Goal: Book appointment/travel/reservation

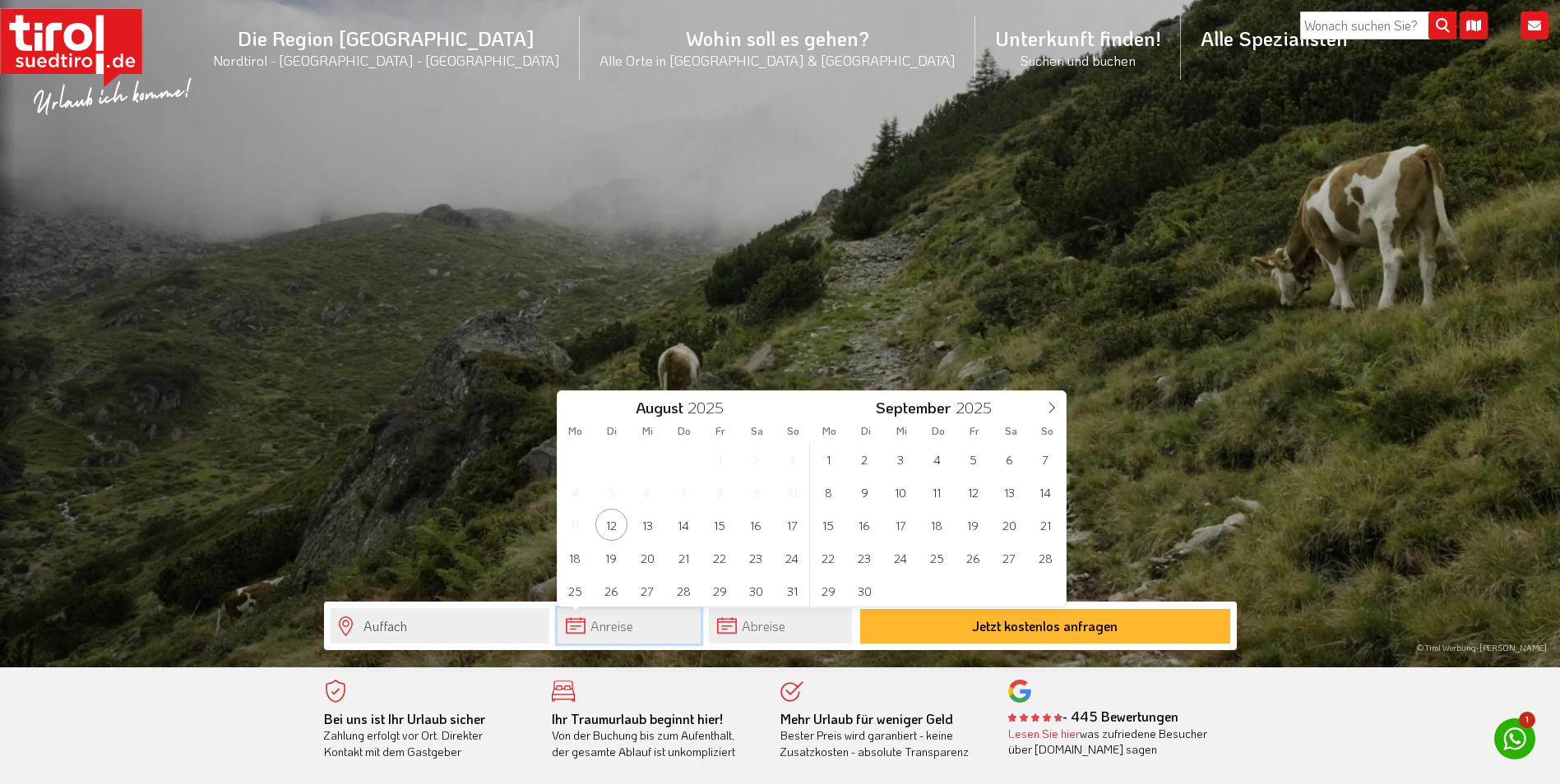
click at [598, 624] on input "text" at bounding box center [629, 625] width 143 height 35
click at [646, 553] on span "20" at bounding box center [647, 558] width 32 height 32
click at [782, 628] on input "text" at bounding box center [780, 625] width 143 height 35
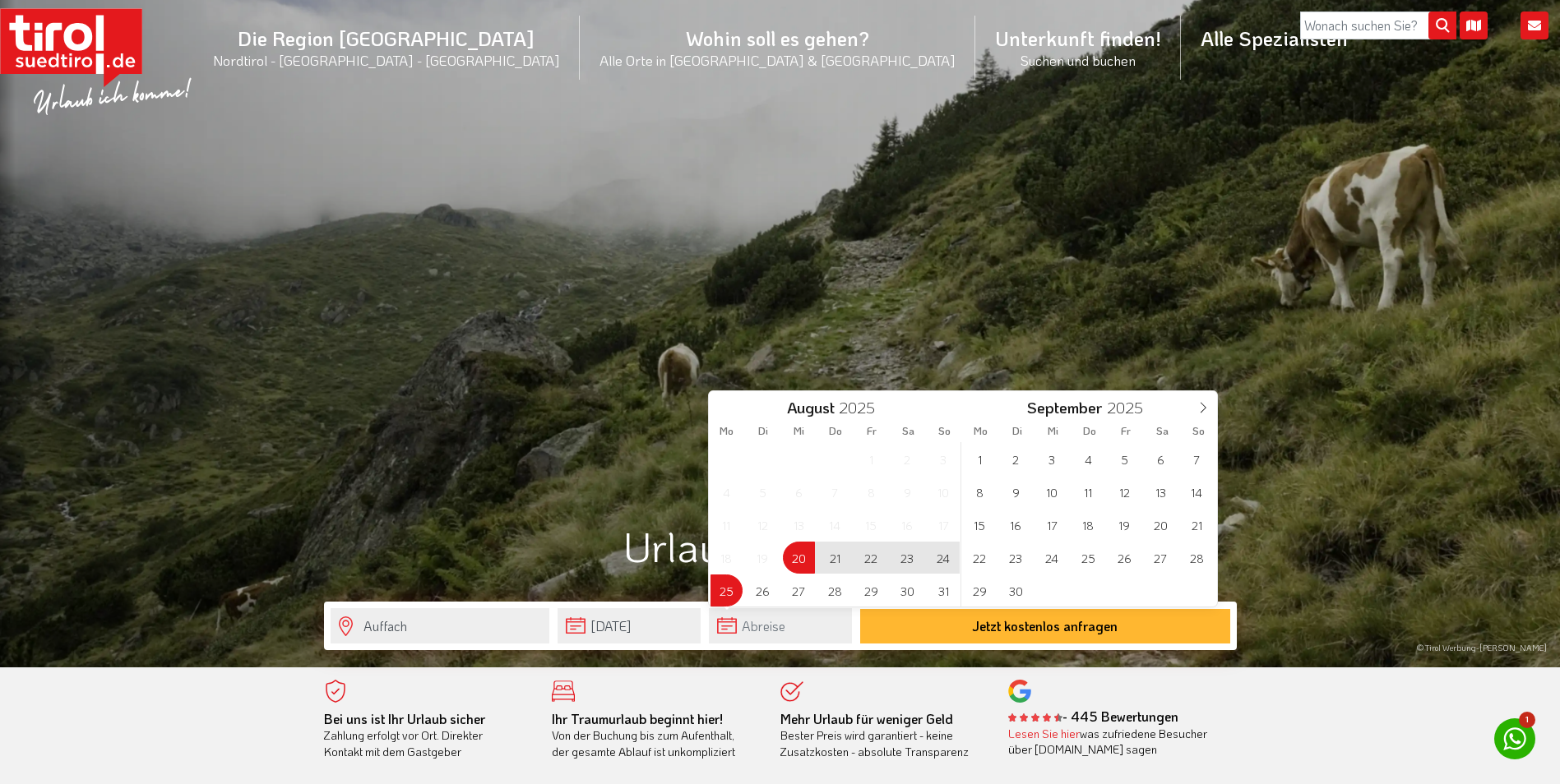
click at [719, 587] on span "25" at bounding box center [726, 590] width 32 height 32
type input "[DATE]"
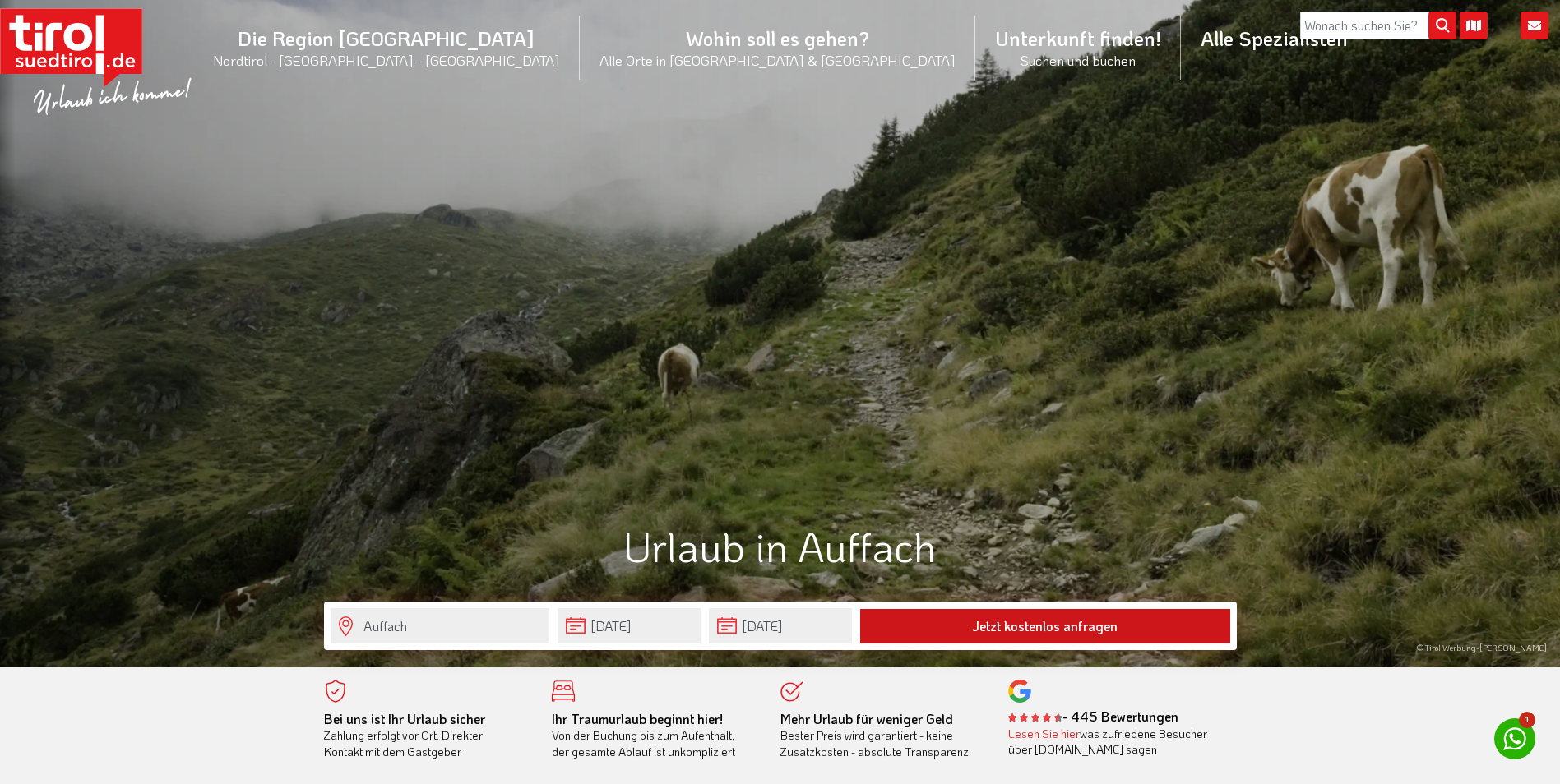
click at [908, 625] on button "Jetzt kostenlos anfragen" at bounding box center [1045, 626] width 370 height 35
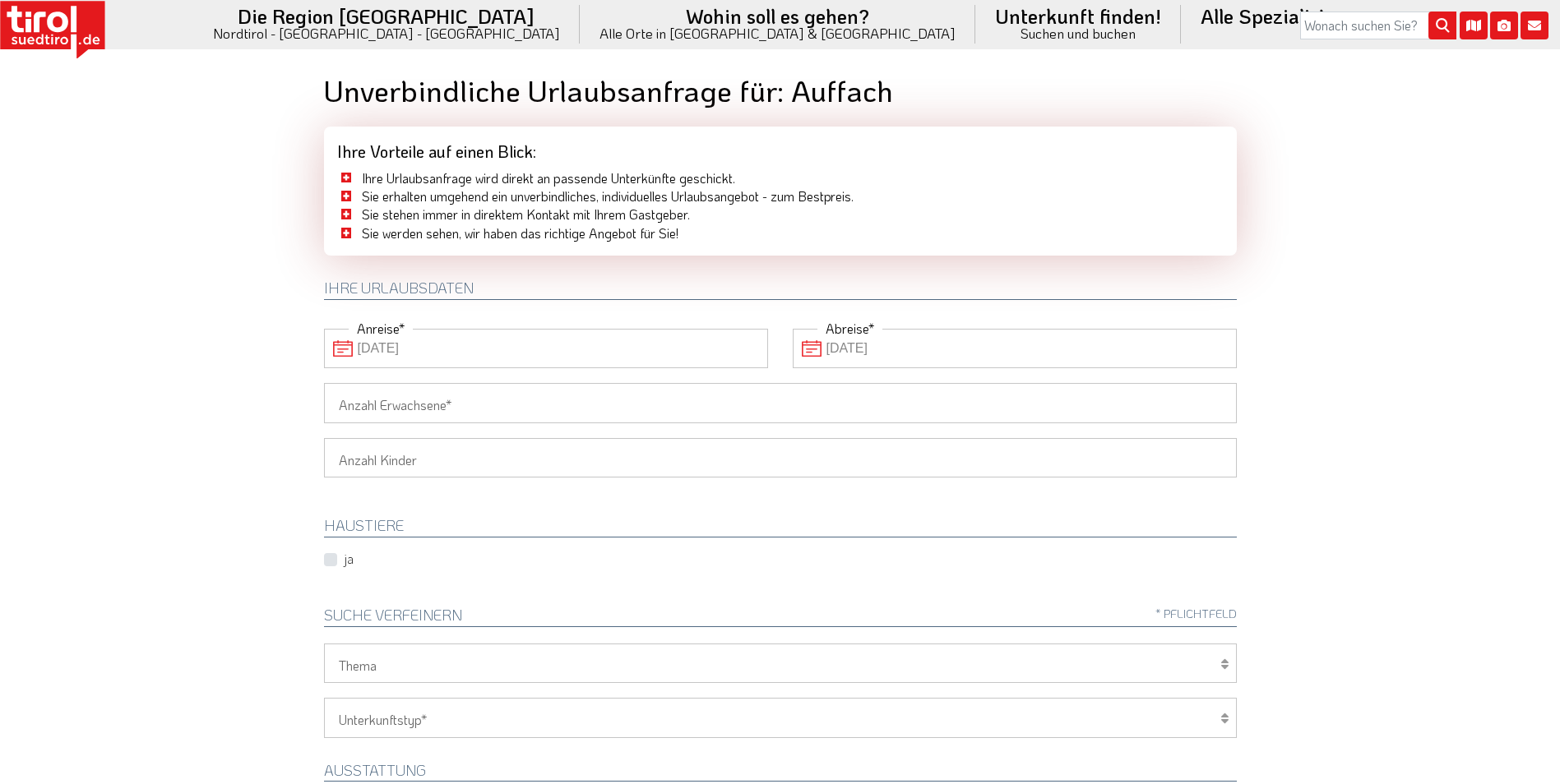
click at [536, 408] on input "Anzahl Erwachsene" at bounding box center [780, 403] width 912 height 39
type input "1"
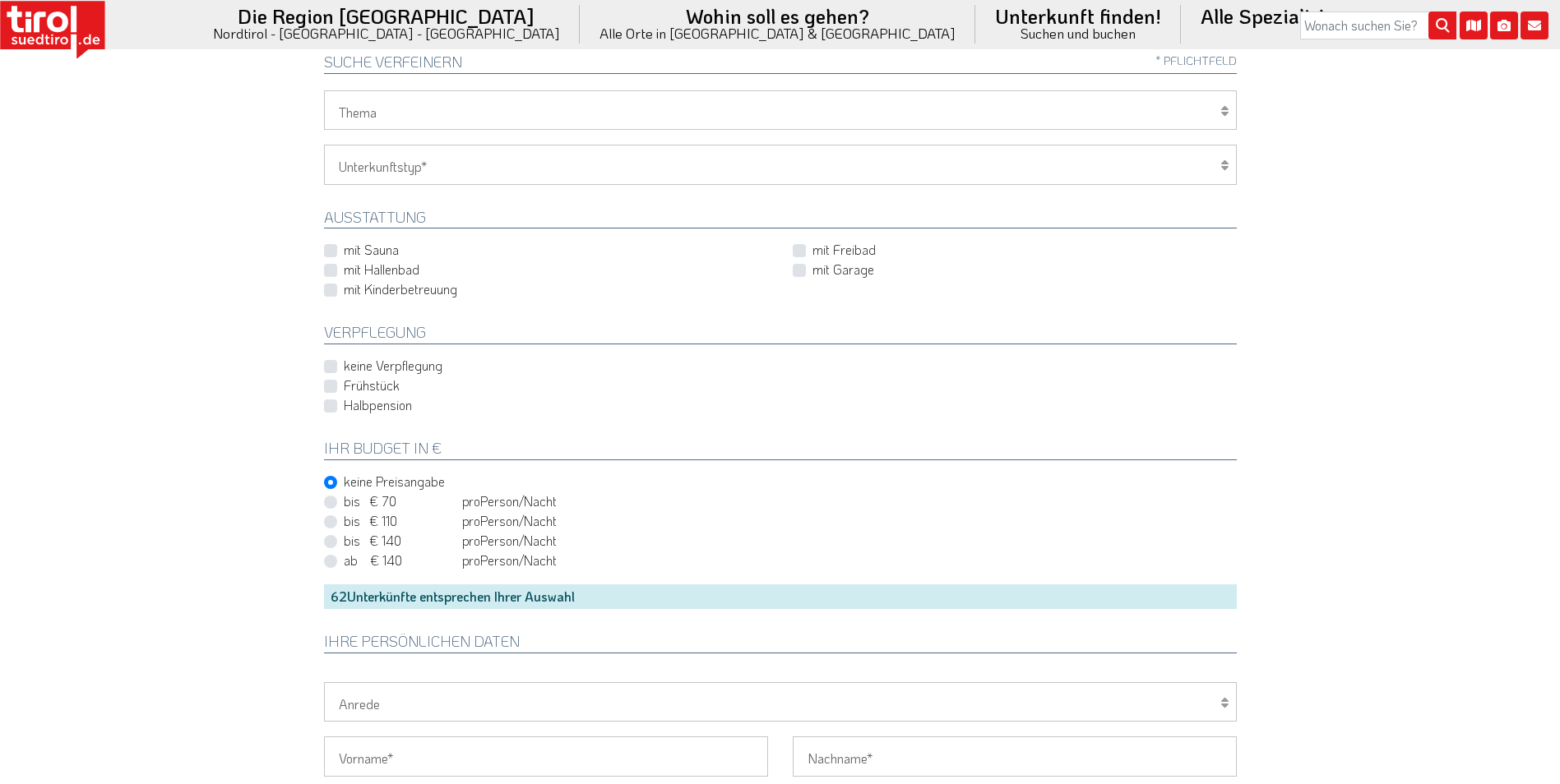
scroll to position [411, 0]
